Goal: Use online tool/utility: Utilize a website feature to perform a specific function

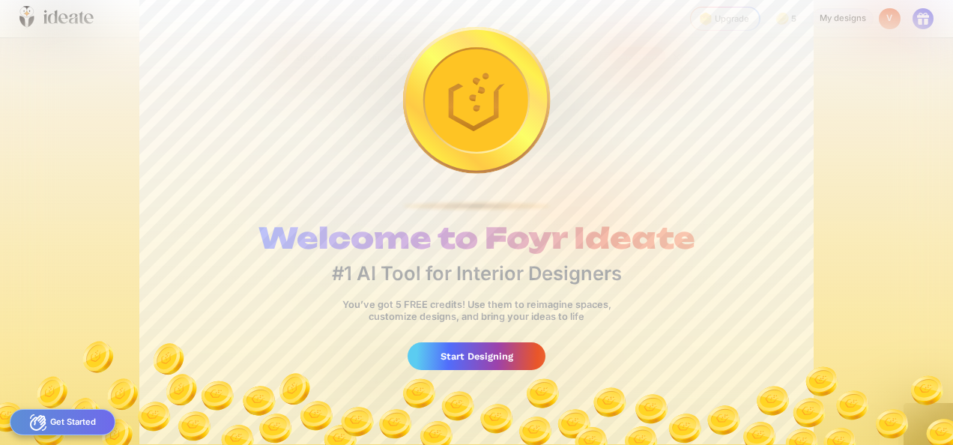
click at [483, 360] on div "Start Designing" at bounding box center [475, 356] width 137 height 28
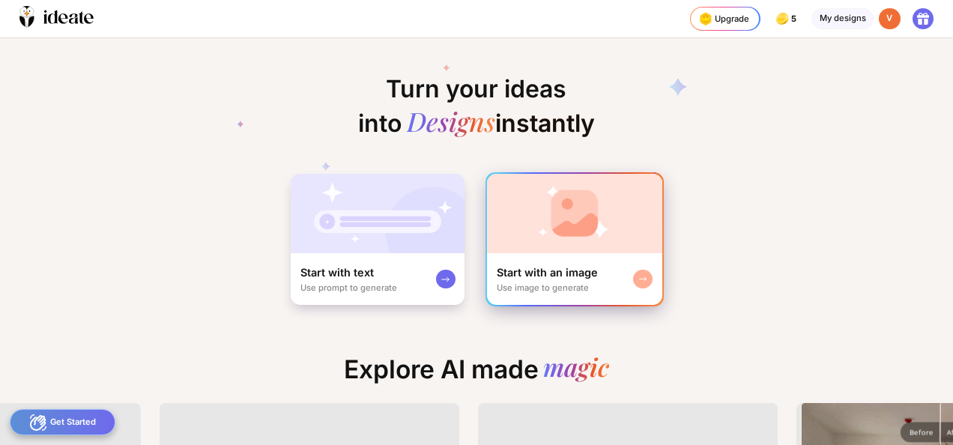
click at [572, 231] on img at bounding box center [574, 213] width 175 height 79
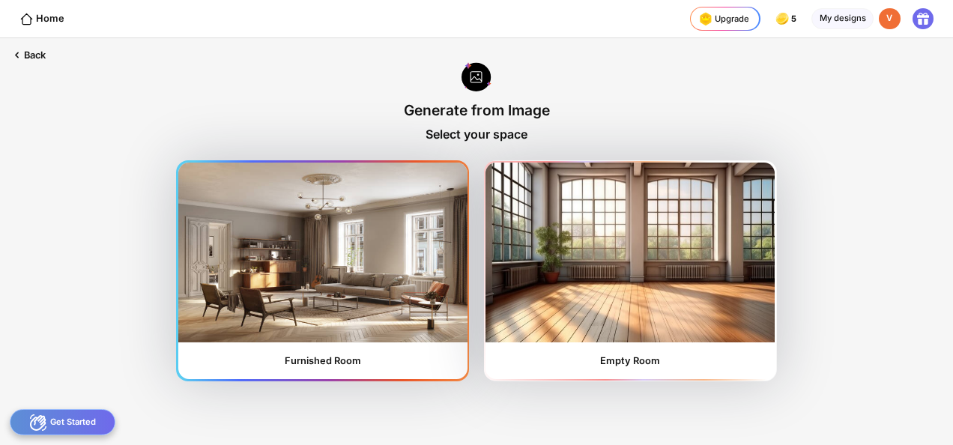
click at [384, 282] on img at bounding box center [322, 253] width 289 height 180
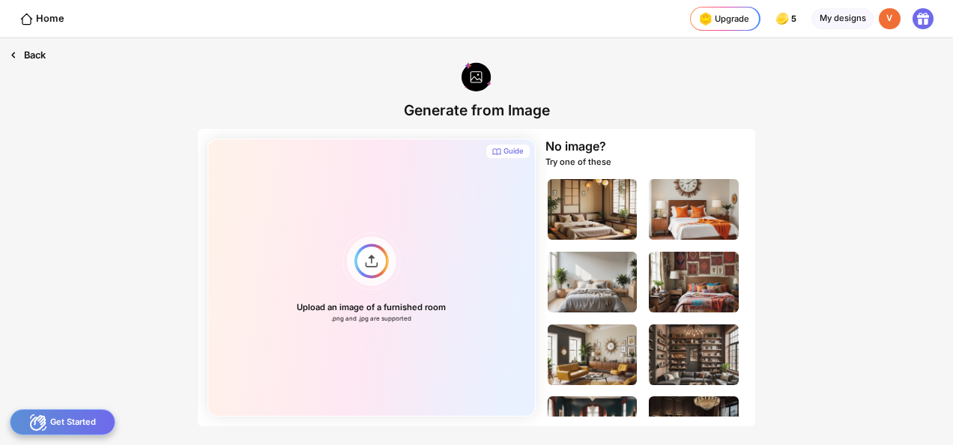
click at [21, 55] on div "Back" at bounding box center [27, 55] width 55 height 34
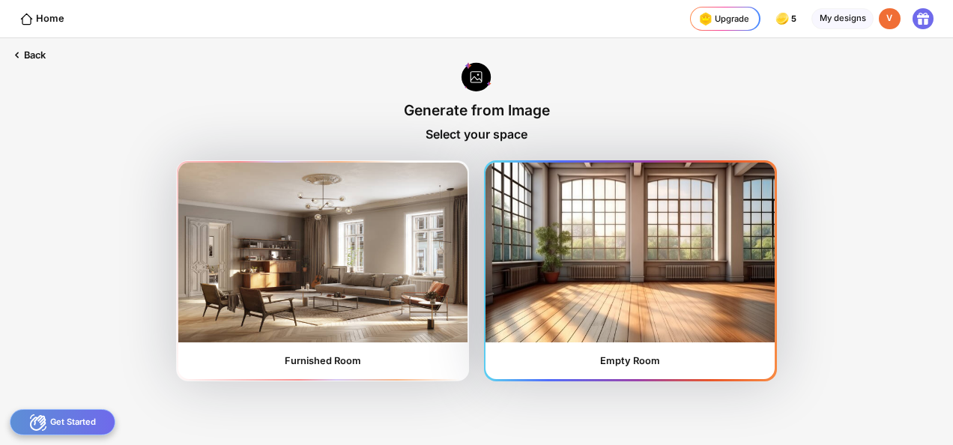
click at [606, 225] on img at bounding box center [629, 253] width 289 height 180
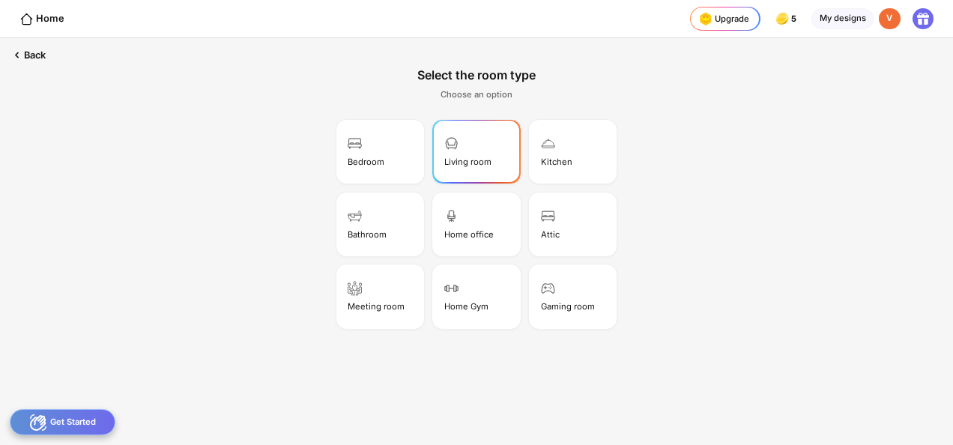
click at [464, 154] on div "Living room" at bounding box center [476, 151] width 84 height 60
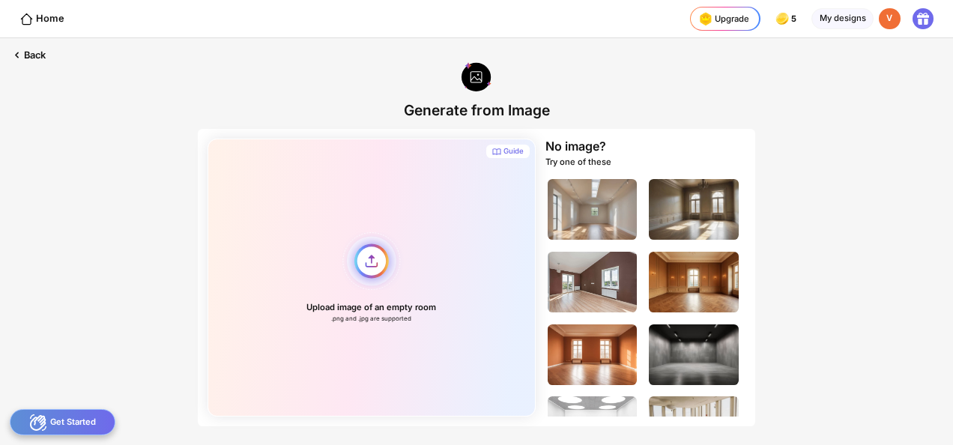
click at [373, 256] on div "Upload image of an empty room .png and .jpg are supported" at bounding box center [371, 278] width 328 height 278
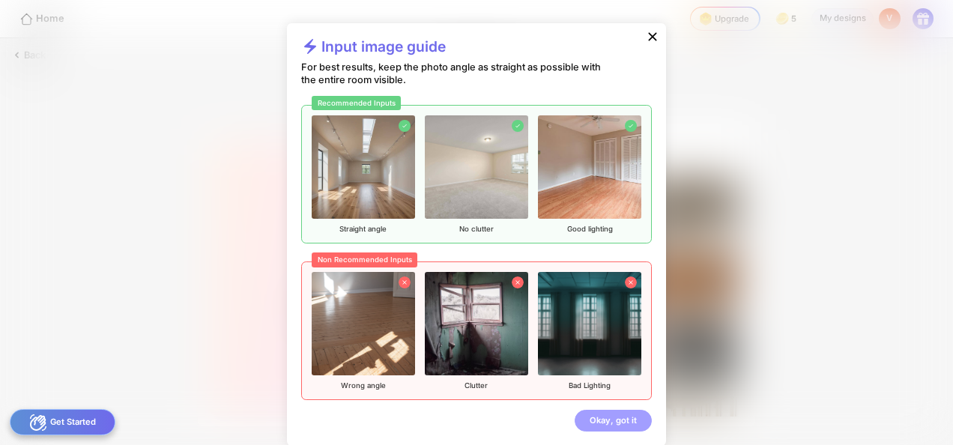
click at [603, 420] on div "Okay, got it" at bounding box center [612, 421] width 77 height 22
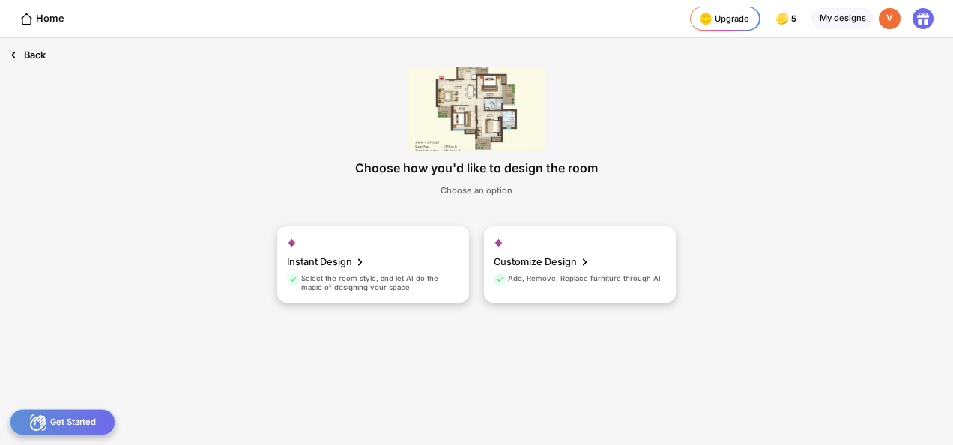
click at [31, 54] on div "Back" at bounding box center [27, 55] width 55 height 34
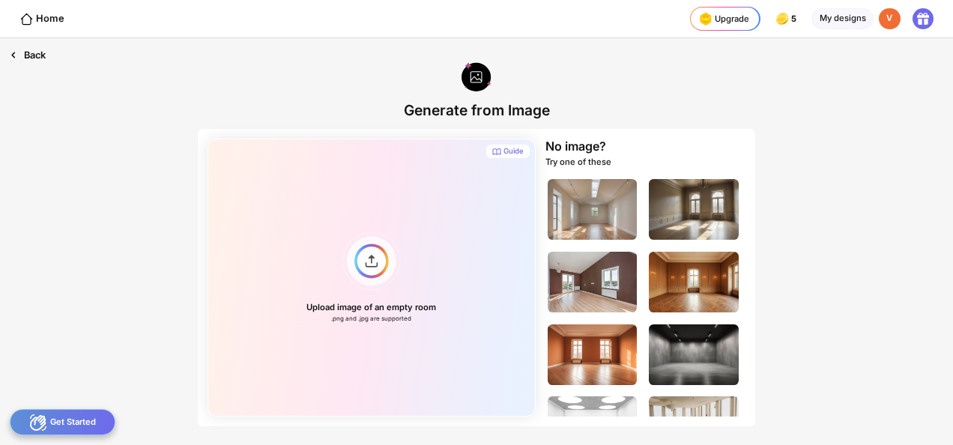
click at [31, 54] on div "Back" at bounding box center [27, 55] width 55 height 34
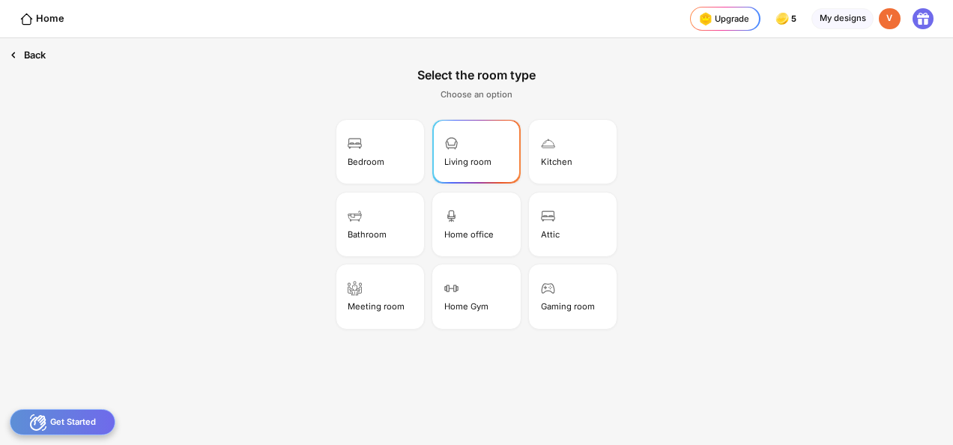
drag, startPoint x: 557, startPoint y: 240, endPoint x: 28, endPoint y: 55, distance: 560.2
click at [28, 55] on div "Back Select the room type Choose an option Bedroom Living room Kitchen Bathroom…" at bounding box center [476, 241] width 953 height 407
click at [28, 55] on div "Back" at bounding box center [27, 55] width 55 height 34
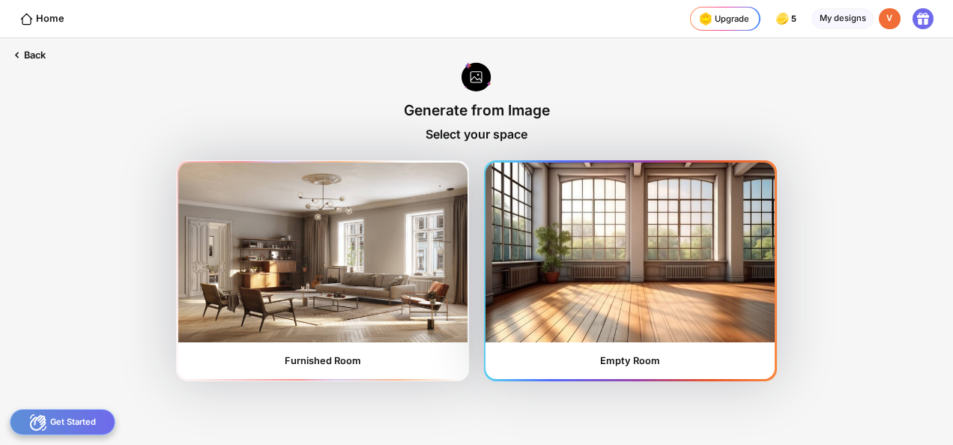
click at [661, 277] on img at bounding box center [629, 253] width 289 height 180
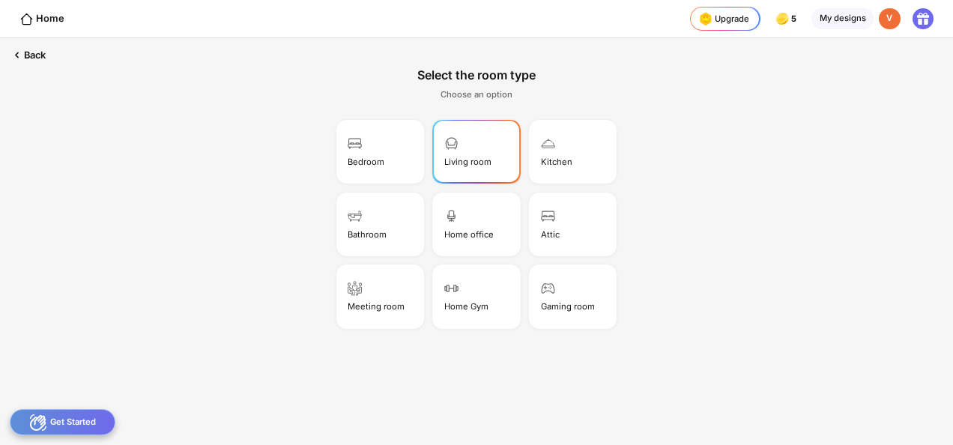
click at [478, 163] on div "Living room" at bounding box center [467, 162] width 47 height 10
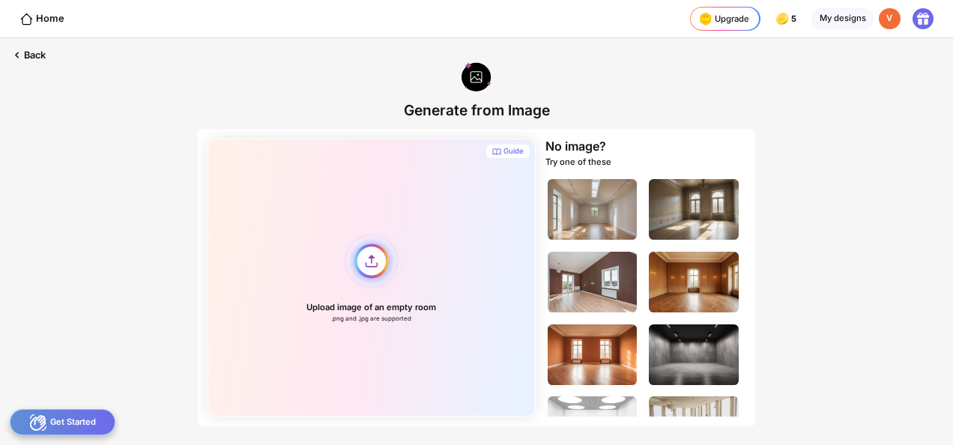
click at [365, 261] on div "Upload image of an empty room .png and .jpg are supported" at bounding box center [371, 278] width 328 height 278
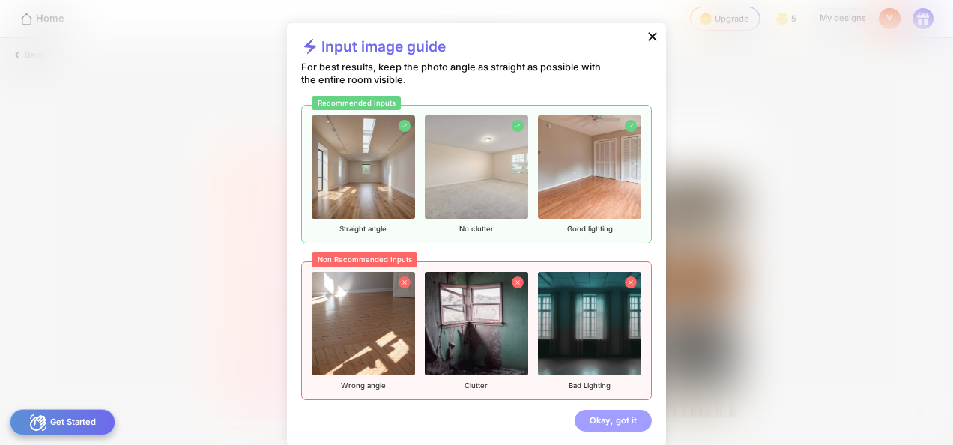
click at [616, 422] on div "Okay, got it" at bounding box center [612, 421] width 77 height 22
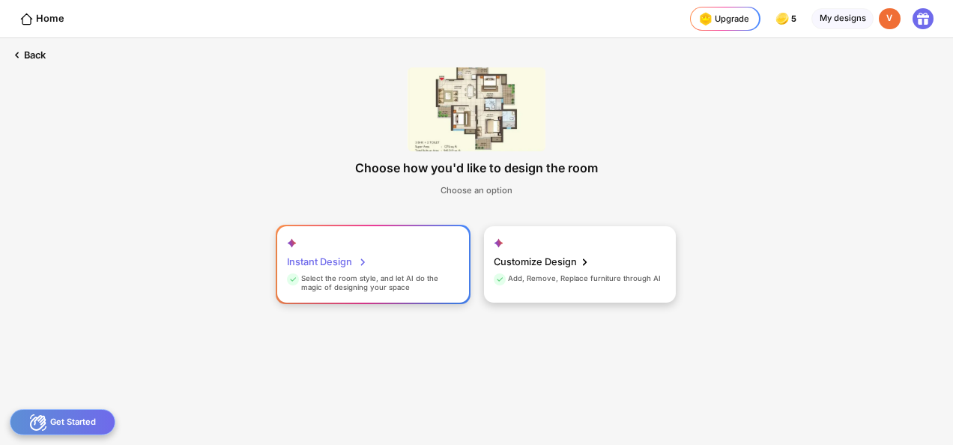
click at [383, 261] on div "Instant Design Select the room style, and let AI do the magic of designing your…" at bounding box center [373, 264] width 192 height 76
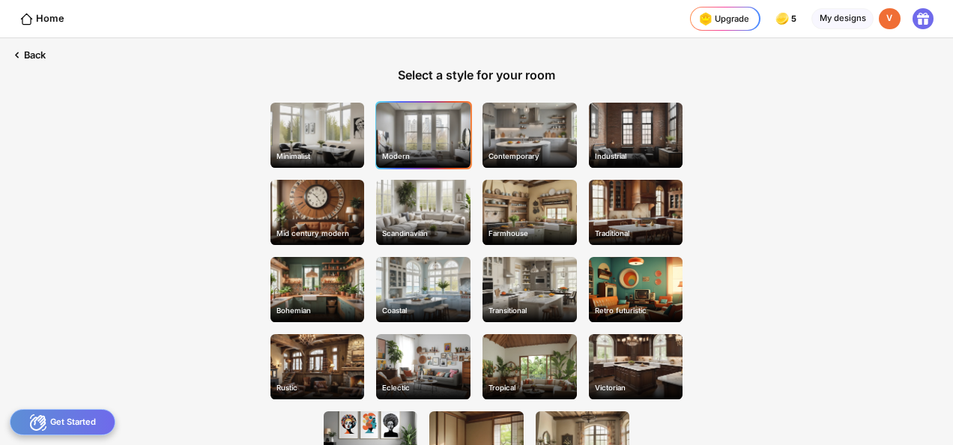
click at [427, 148] on div "Modern" at bounding box center [422, 157] width 91 height 18
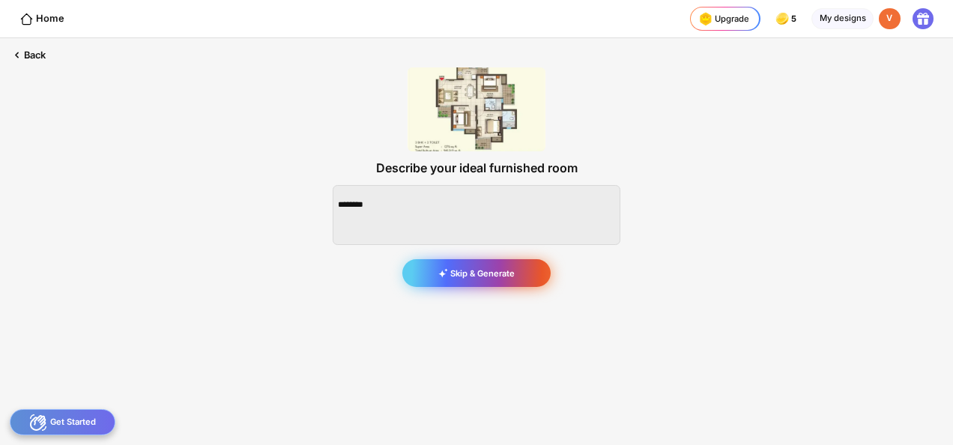
click at [456, 269] on div "Skip & Generate" at bounding box center [476, 272] width 148 height 27
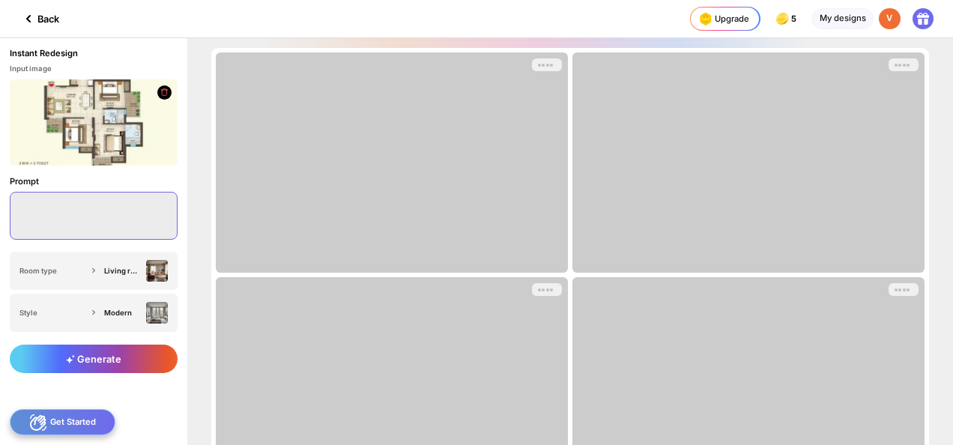
click at [76, 215] on textarea at bounding box center [94, 216] width 168 height 48
click at [91, 222] on textarea at bounding box center [94, 216] width 168 height 48
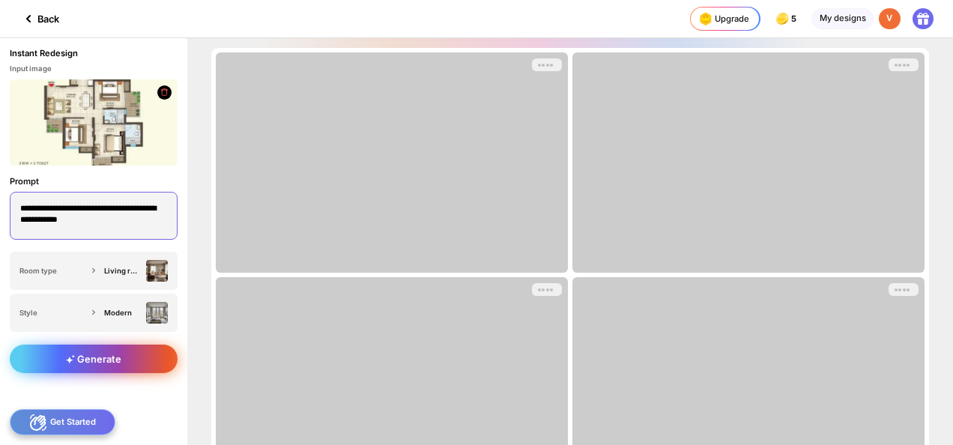
type textarea "**********"
click at [121, 368] on div "Generate" at bounding box center [94, 359] width 168 height 28
